Goal: Check status: Check status

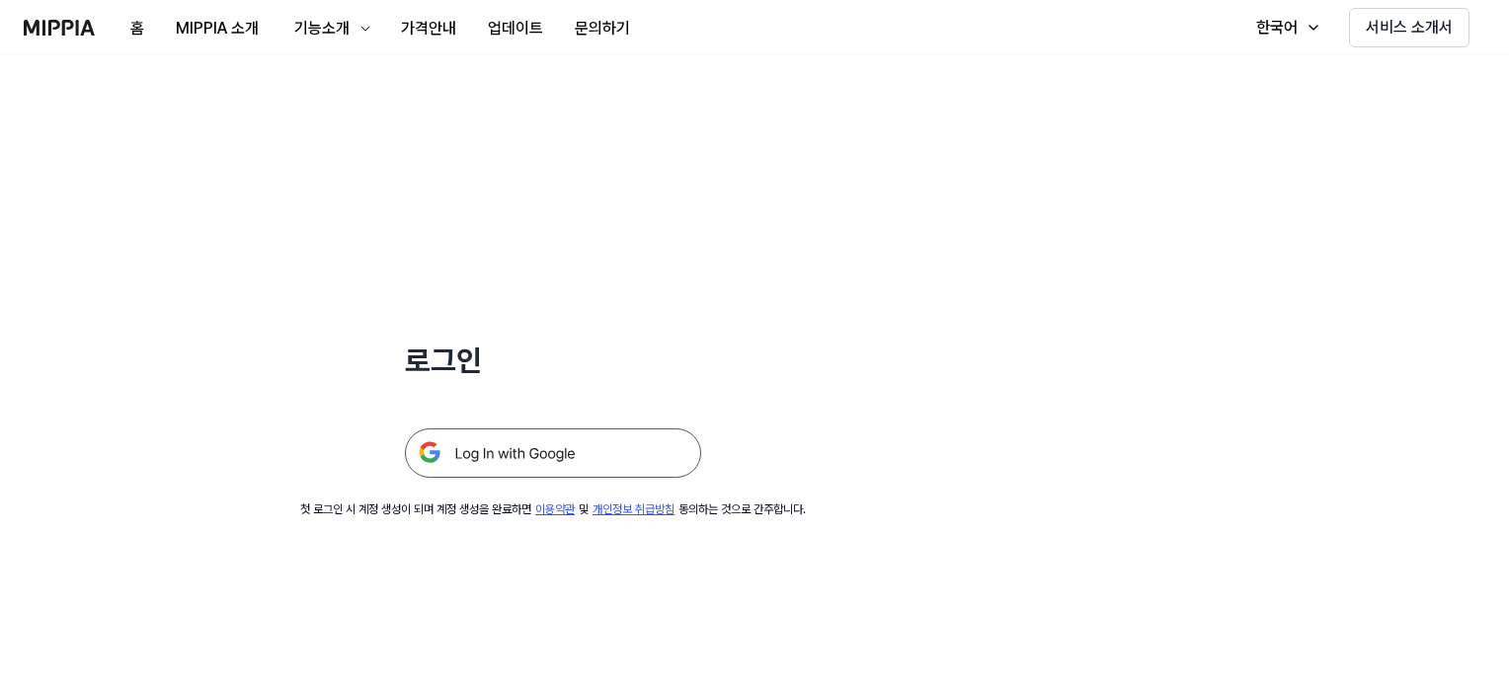
click at [540, 435] on img at bounding box center [553, 453] width 296 height 49
click at [538, 441] on img at bounding box center [553, 453] width 296 height 49
click at [564, 453] on img at bounding box center [553, 453] width 296 height 49
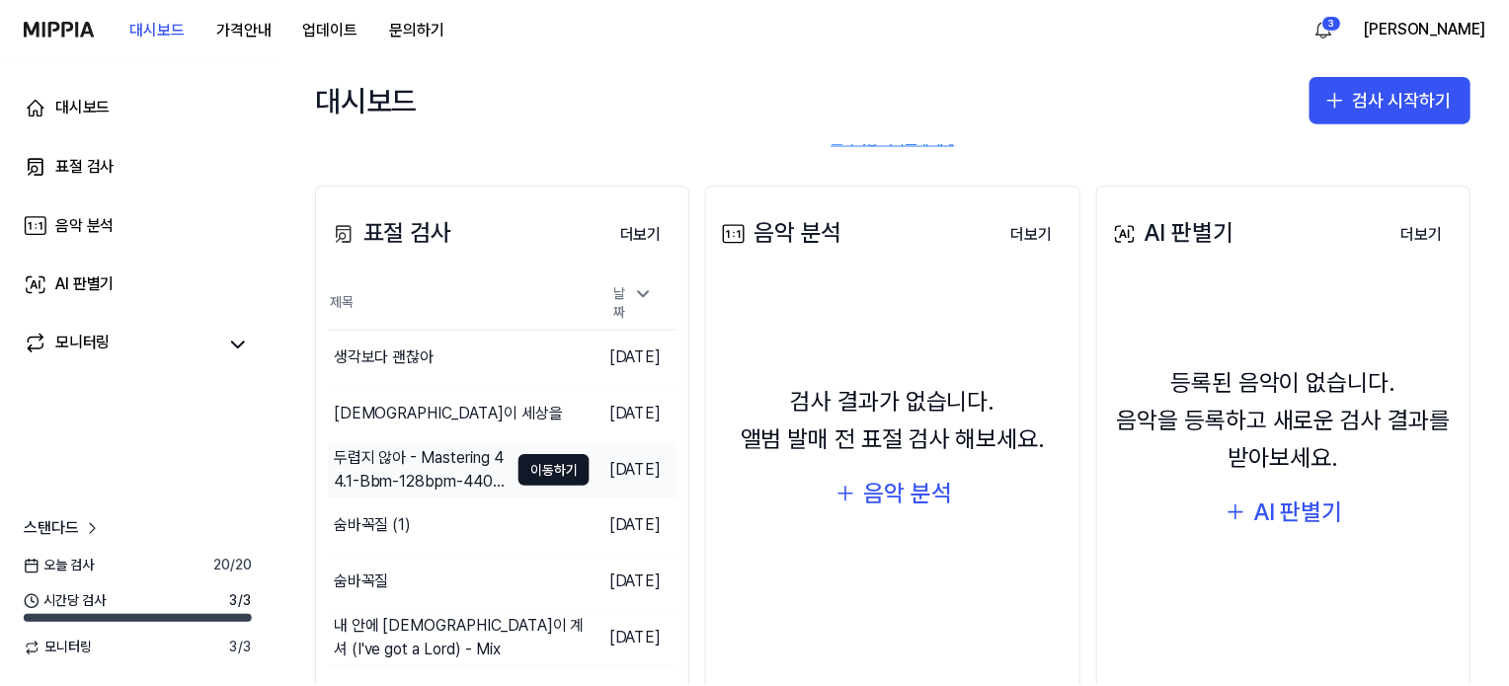
scroll to position [197, 0]
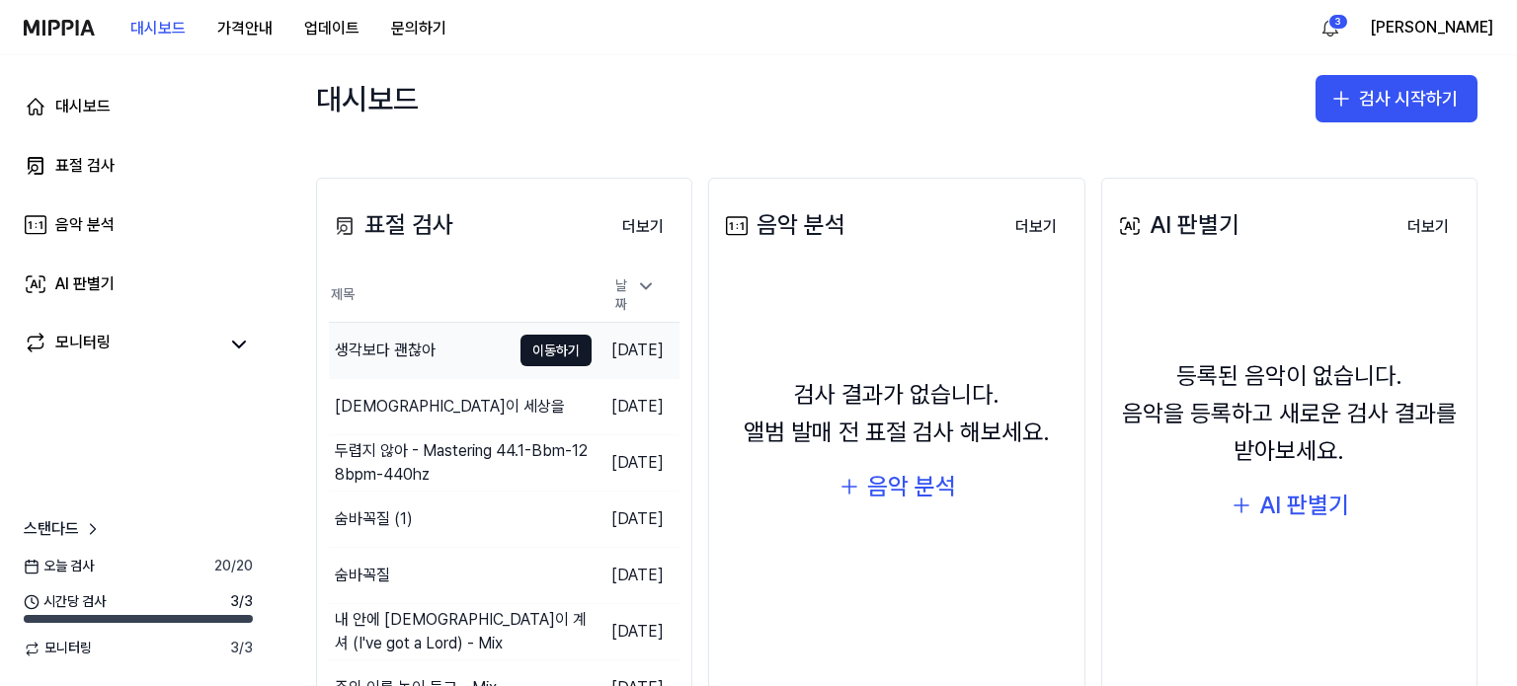
click at [359, 346] on div "생각보다 괜찮아" at bounding box center [385, 351] width 101 height 24
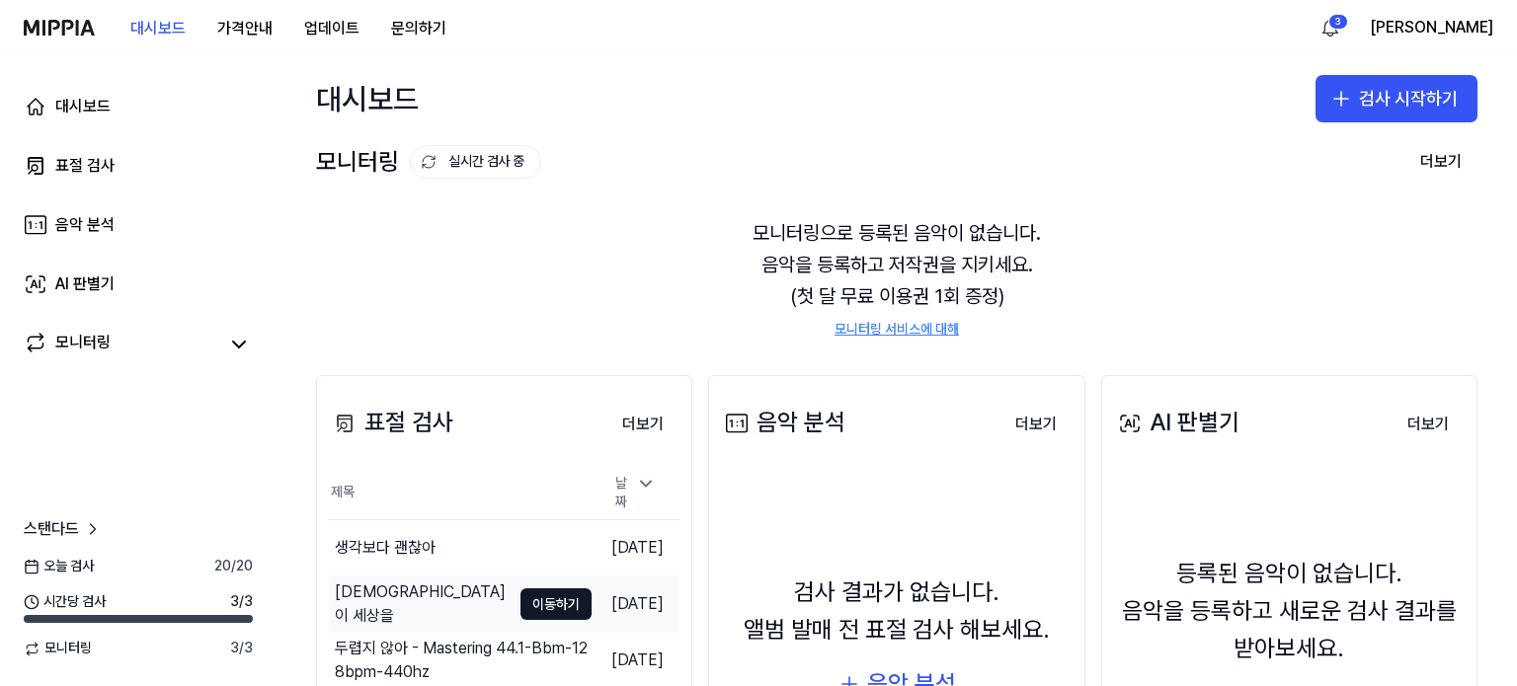
click at [397, 579] on div "하나님이 세상을" at bounding box center [420, 604] width 182 height 55
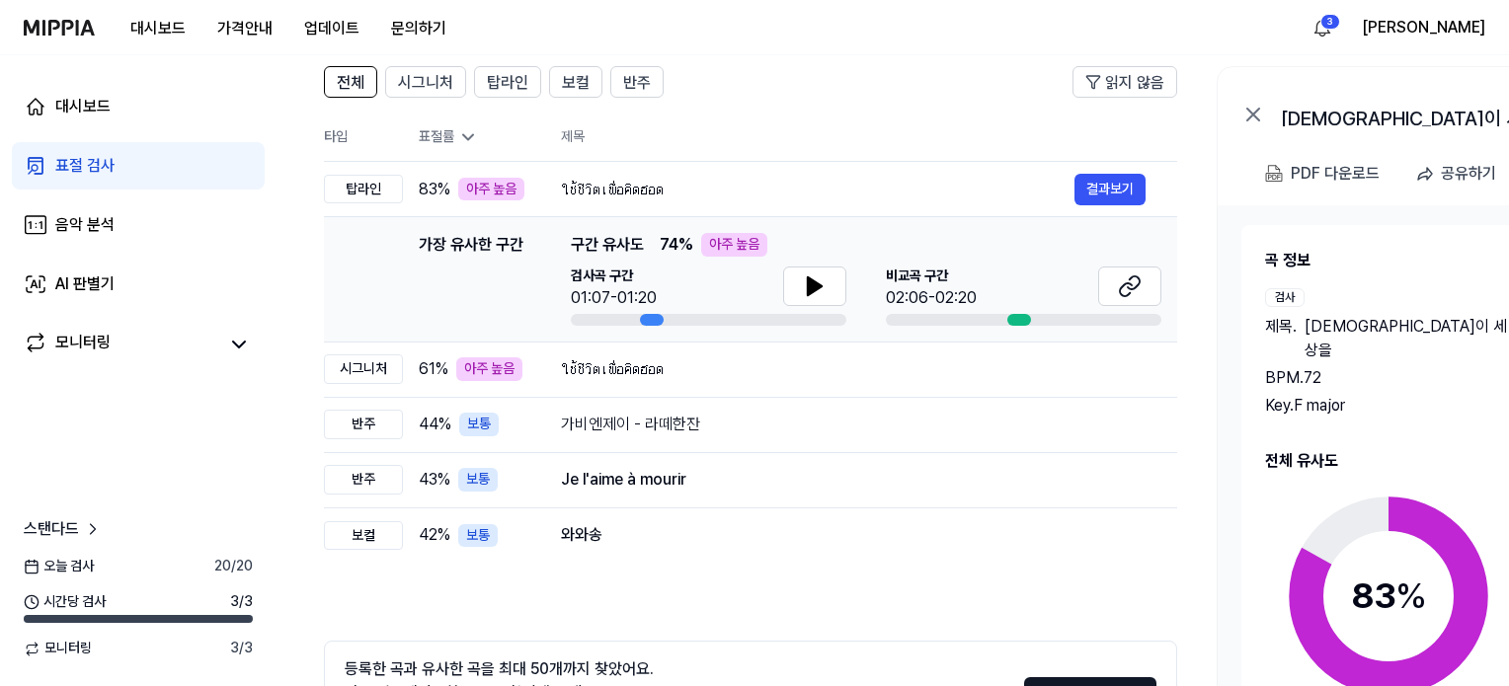
scroll to position [197, 0]
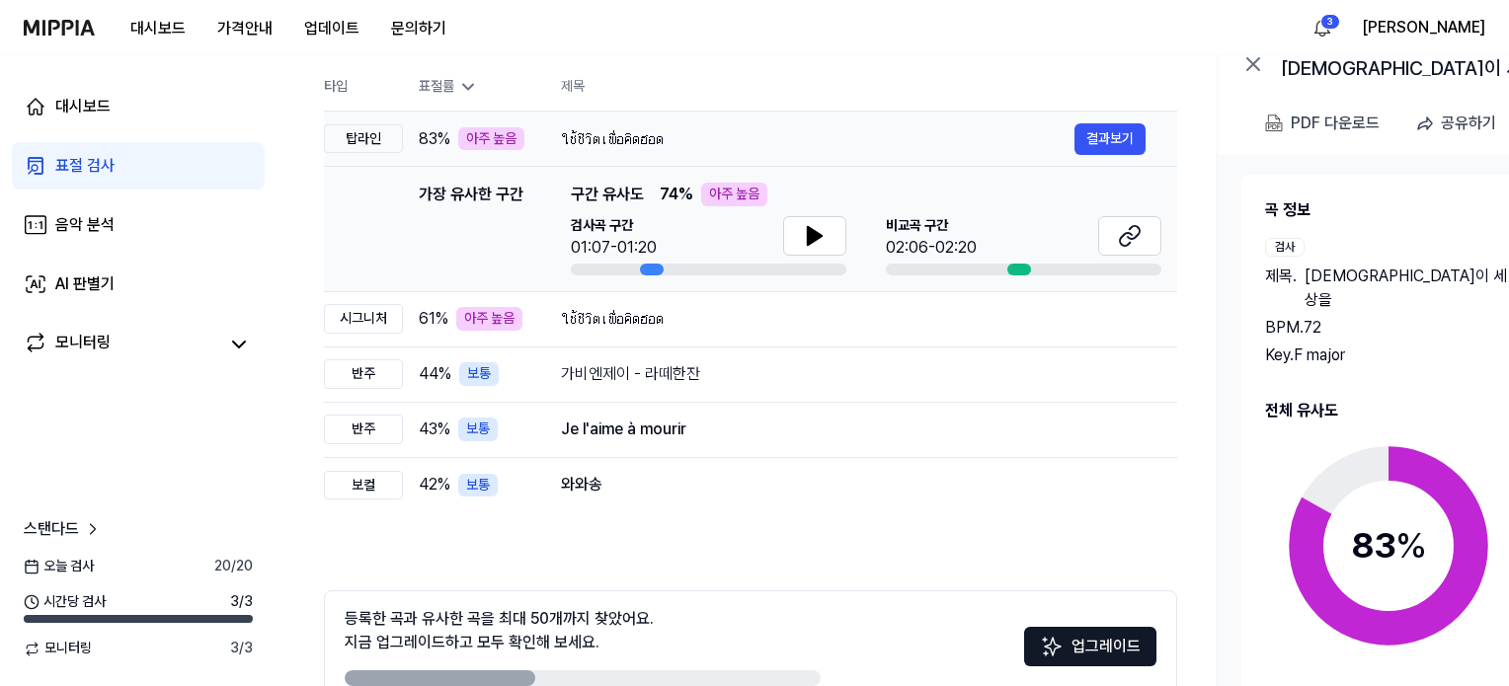
click at [618, 146] on div "ใช้ชีวิตเพื่อคิดฮอด" at bounding box center [817, 139] width 513 height 24
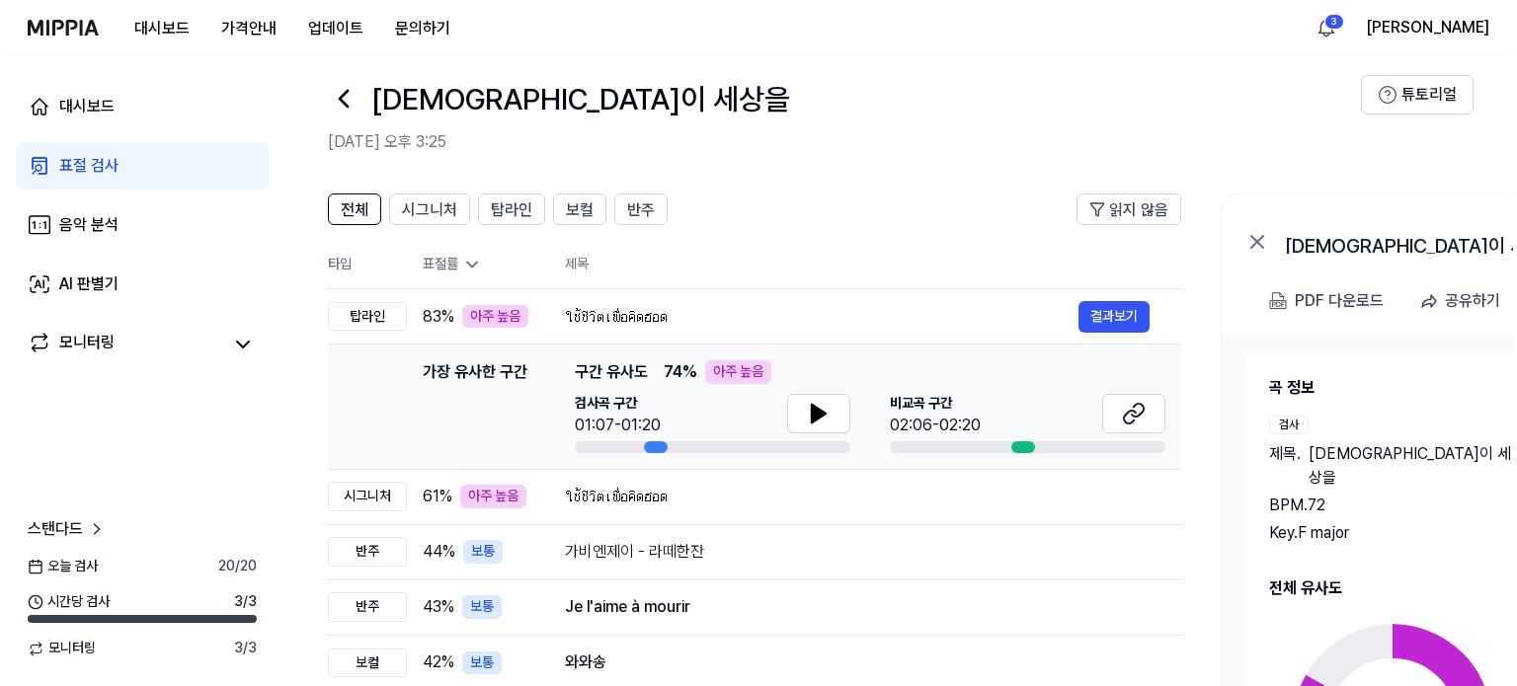
scroll to position [0, 0]
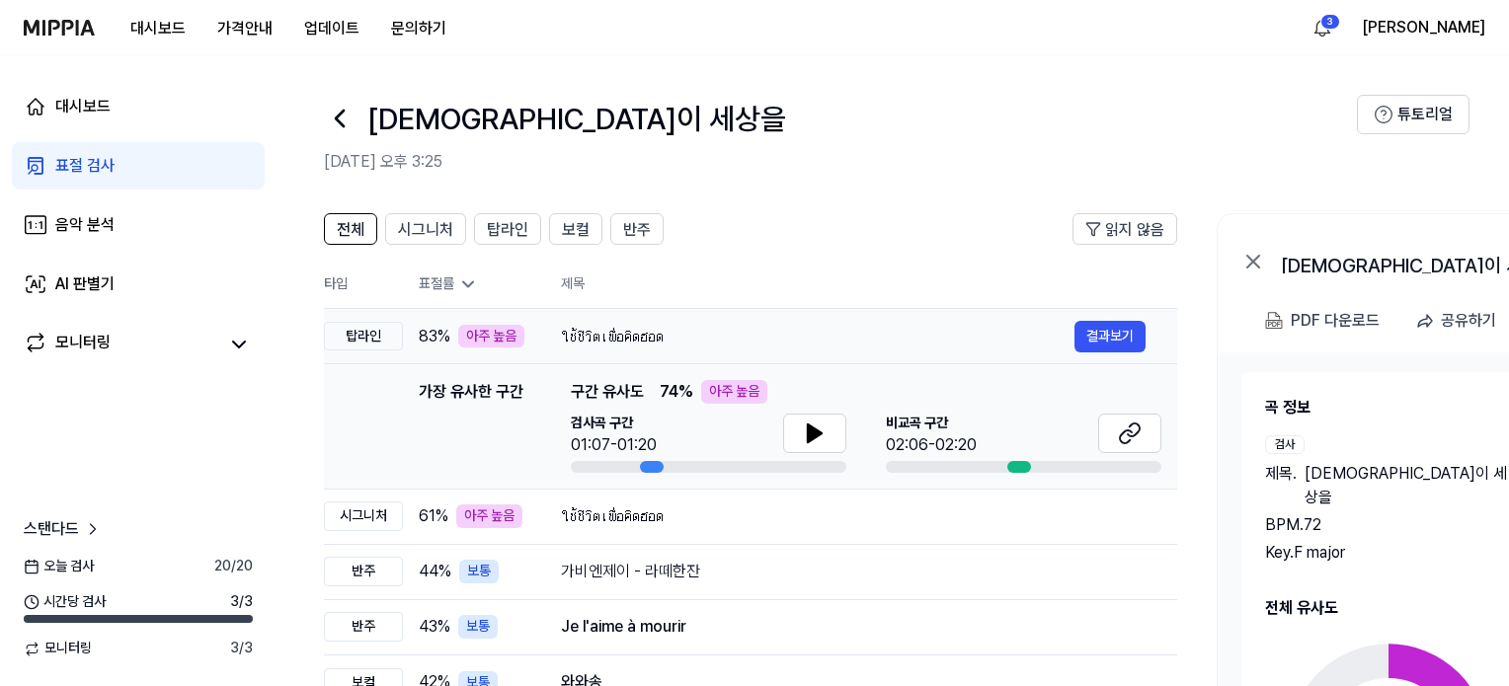
click at [1106, 319] on td "ใช้ชีวิตเพื่อคิดฮอด 결과보기" at bounding box center [853, 336] width 648 height 55
click at [1110, 323] on button "결과보기" at bounding box center [1109, 337] width 71 height 32
